Goal: Task Accomplishment & Management: Use online tool/utility

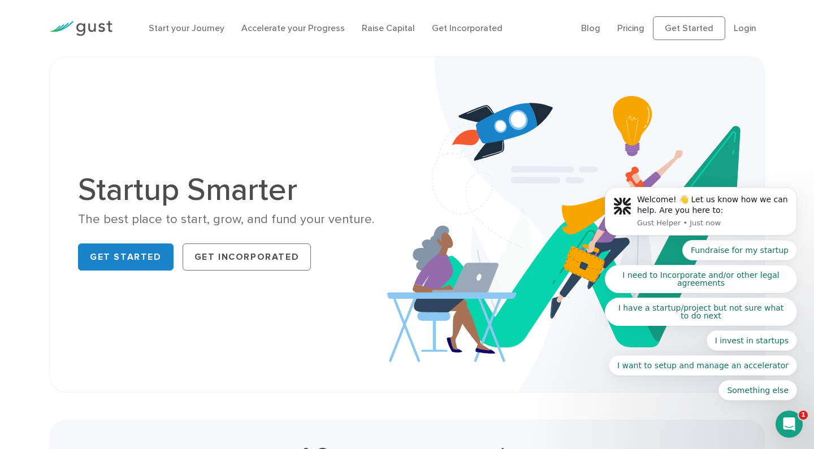
click at [383, 21] on li "Raise Capital" at bounding box center [388, 28] width 53 height 14
click at [397, 32] on link "Raise Capital" at bounding box center [388, 28] width 53 height 11
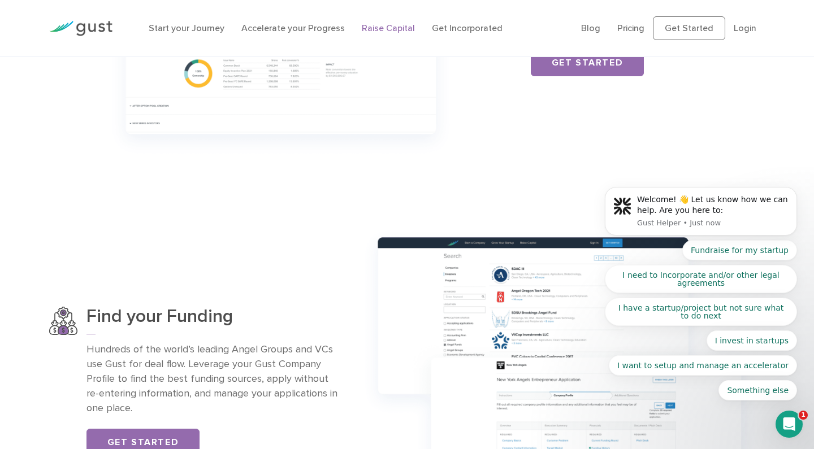
scroll to position [595, 0]
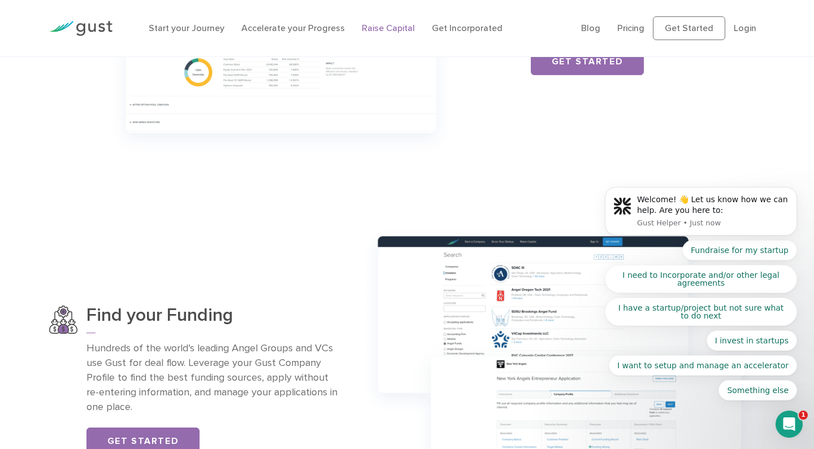
click at [634, 31] on body "Welcome! 👋 Let us know how we can help. Are you here to: Gust Helper • Just now…" at bounding box center [700, 215] width 217 height 400
click at [632, 28] on body "Welcome! 👋 Let us know how we can help. Are you here to: Gust Helper • Just now…" at bounding box center [700, 215] width 217 height 400
click at [630, 29] on body "Welcome! 👋 Let us know how we can help. Are you here to: Gust Helper • Just now…" at bounding box center [700, 215] width 217 height 400
click at [629, 25] on body "Welcome! 👋 Let us know how we can help. Are you here to: Gust Helper • Just now…" at bounding box center [700, 215] width 217 height 400
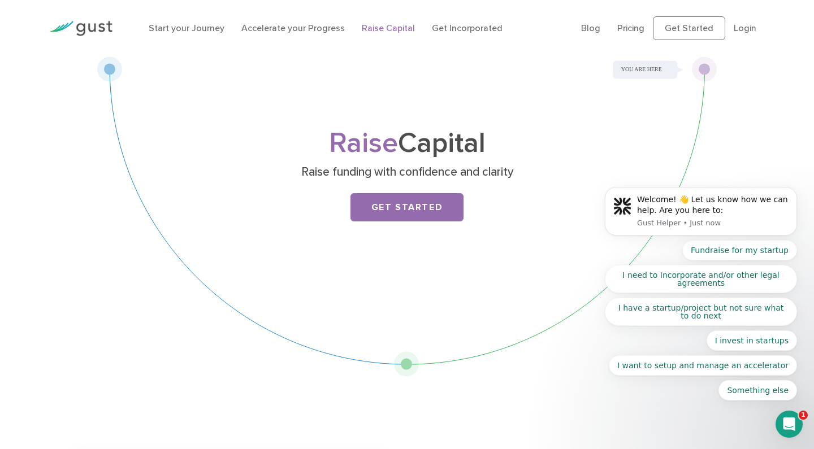
scroll to position [0, 0]
click at [631, 27] on body "Welcome! 👋 Let us know how we can help. Are you here to: Gust Helper • Just now…" at bounding box center [700, 215] width 217 height 400
click html "Welcome! 👋 Let us know how we can help. Are you here to: Gust Helper • Just now…"
click at [197, 29] on link "Start your Journey" at bounding box center [187, 28] width 76 height 11
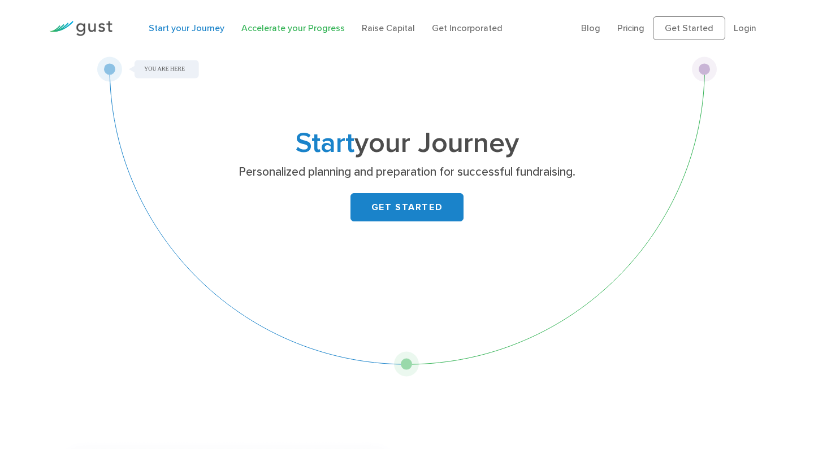
click at [271, 31] on link "Accelerate your Progress" at bounding box center [292, 28] width 103 height 11
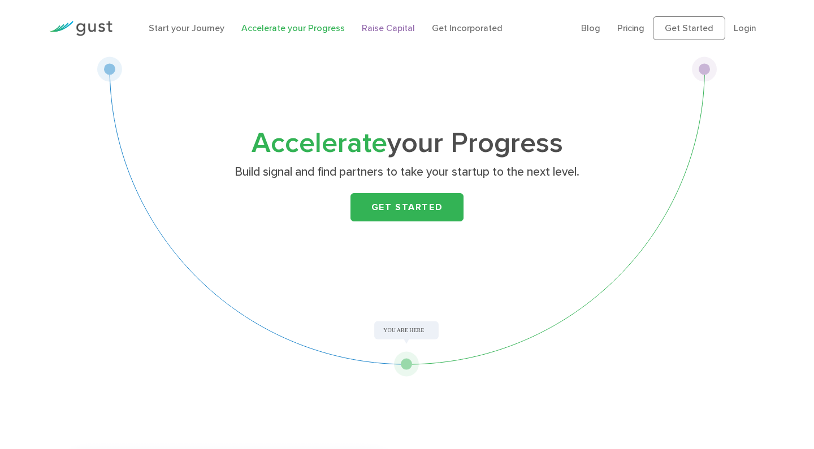
click at [370, 32] on link "Raise Capital" at bounding box center [388, 28] width 53 height 11
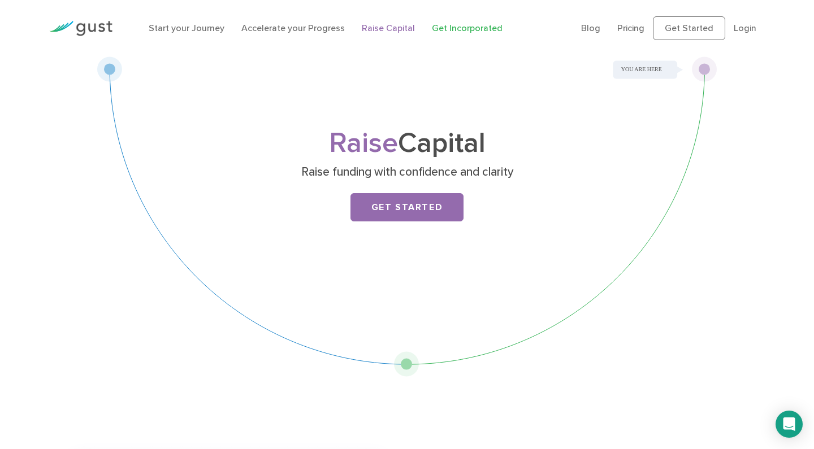
click at [466, 29] on link "Get Incorporated" at bounding box center [467, 28] width 71 height 11
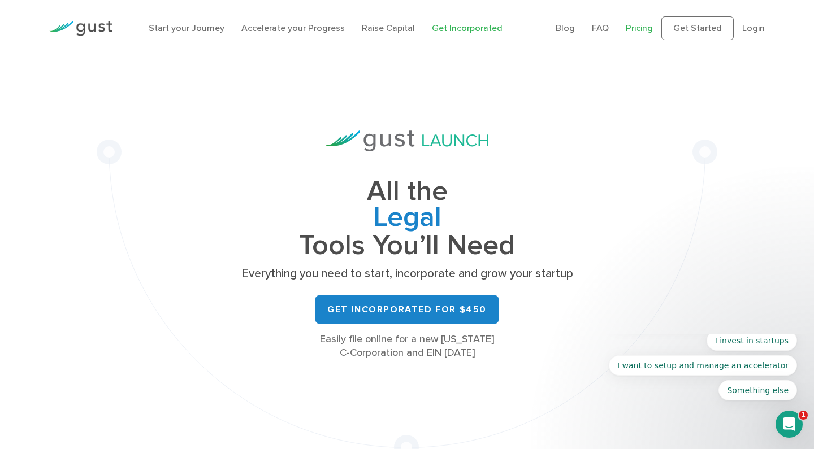
click at [636, 349] on body "Welcome! 👋 Let us know how we can help. Are you here to: Gust Helper • Just now…" at bounding box center [700, 377] width 217 height 76
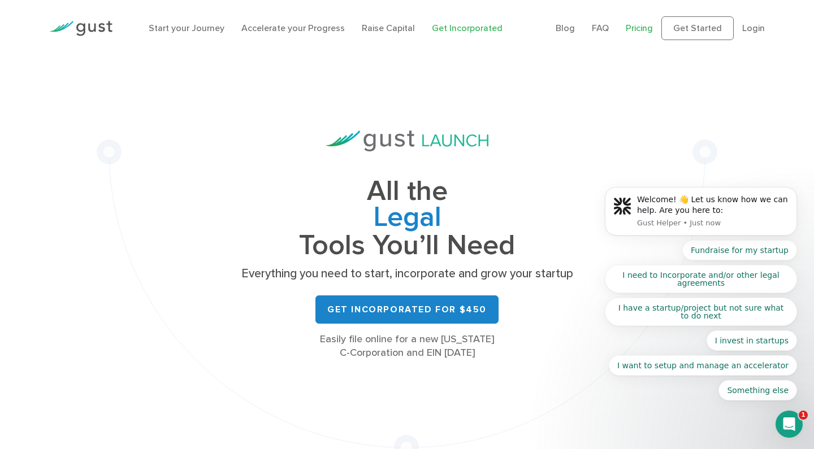
click at [636, 29] on body "Welcome! 👋 Let us know how we can help. Are you here to: Gust Helper • Just now…" at bounding box center [700, 215] width 217 height 400
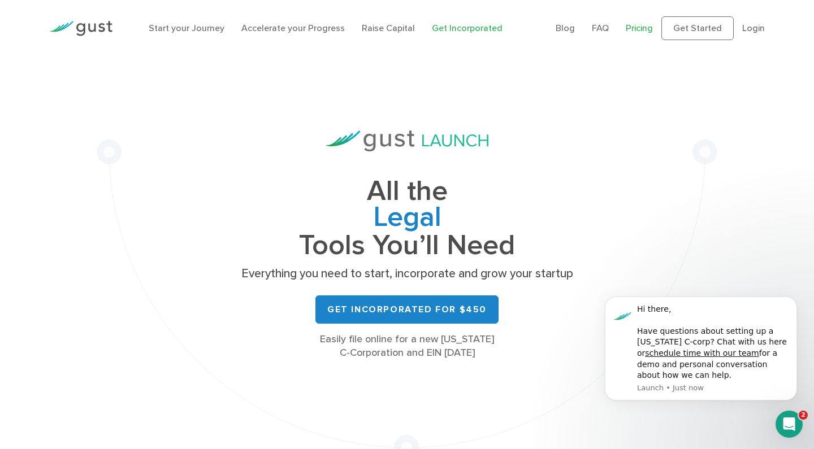
click at [642, 27] on link "Pricing" at bounding box center [639, 28] width 27 height 11
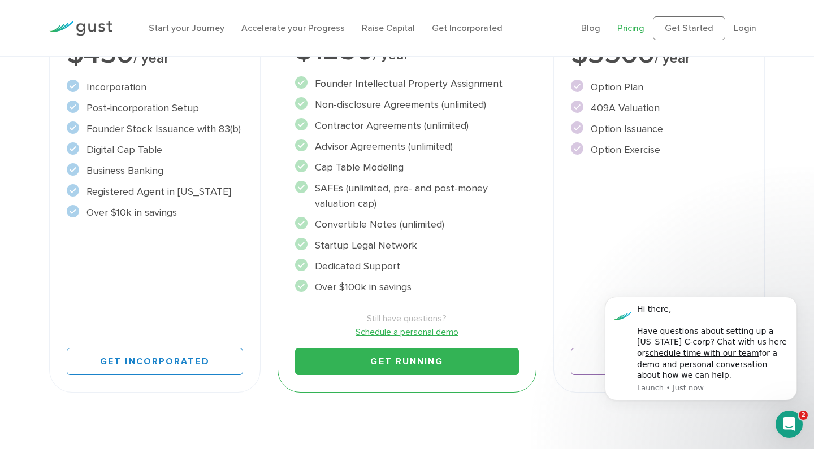
scroll to position [287, 0]
drag, startPoint x: 174, startPoint y: 88, endPoint x: 193, endPoint y: 115, distance: 34.0
click at [194, 115] on ul "Incorporation" at bounding box center [155, 150] width 176 height 141
click at [220, 241] on div "Start Incorporate in 2 Minutes Everything you need to START your company. $450 …" at bounding box center [154, 161] width 211 height 463
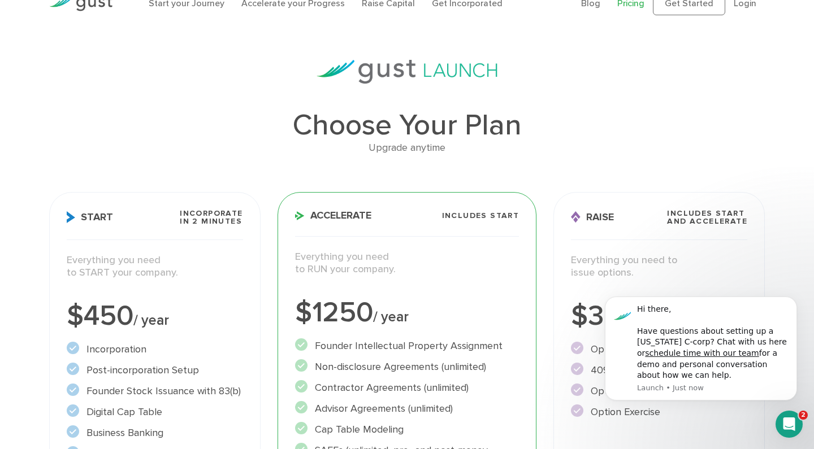
scroll to position [21, 0]
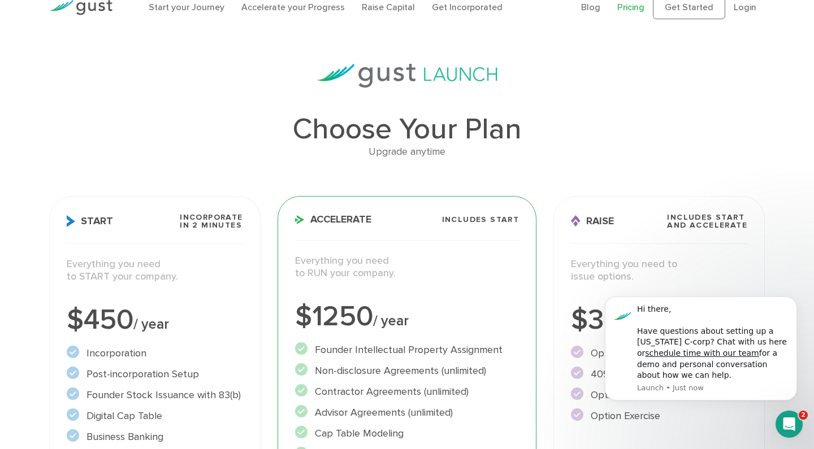
click at [209, 218] on span "Incorporate in 2 Minutes" at bounding box center [211, 222] width 63 height 16
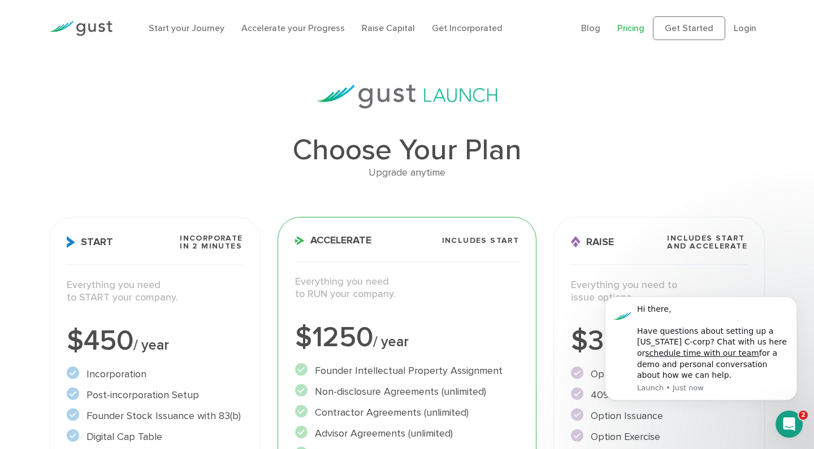
scroll to position [0, 0]
